Goal: Task Accomplishment & Management: Use online tool/utility

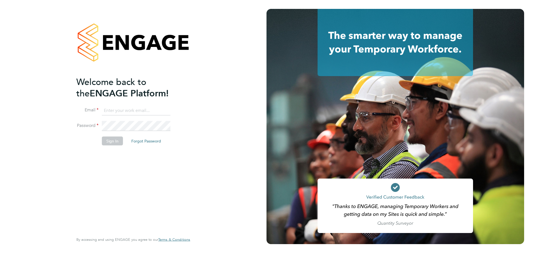
type input "tina.howe@wates.co.uk"
click at [106, 142] on button "Sign In" at bounding box center [112, 140] width 21 height 9
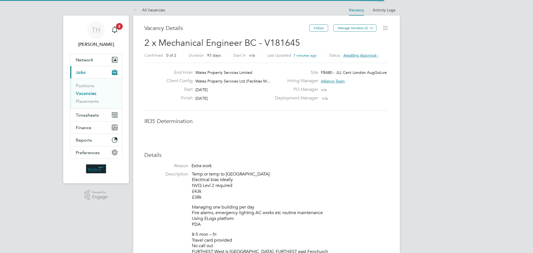
scroll to position [10, 87]
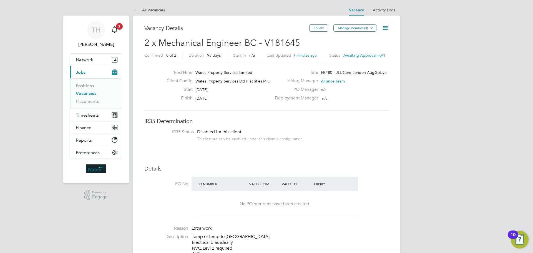
click at [358, 54] on span "Awaiting approval - 0/1" at bounding box center [365, 55] width 42 height 5
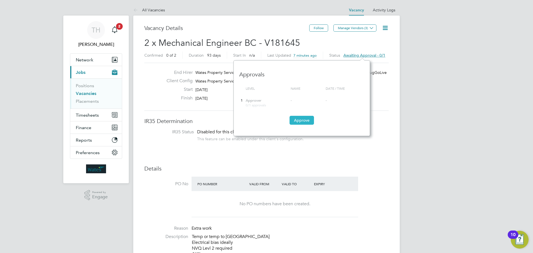
click at [304, 120] on button "Approve" at bounding box center [302, 120] width 24 height 9
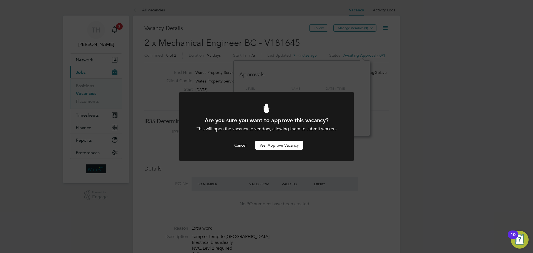
click at [293, 144] on button "Yes, Approve Vacancy" at bounding box center [279, 145] width 48 height 9
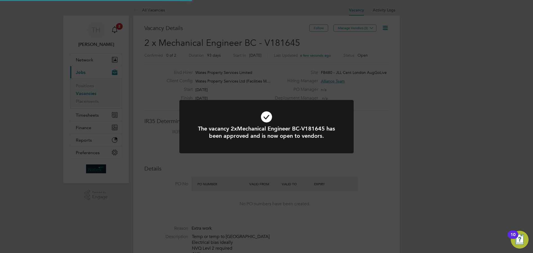
scroll to position [10, 87]
